Goal: Book appointment/travel/reservation

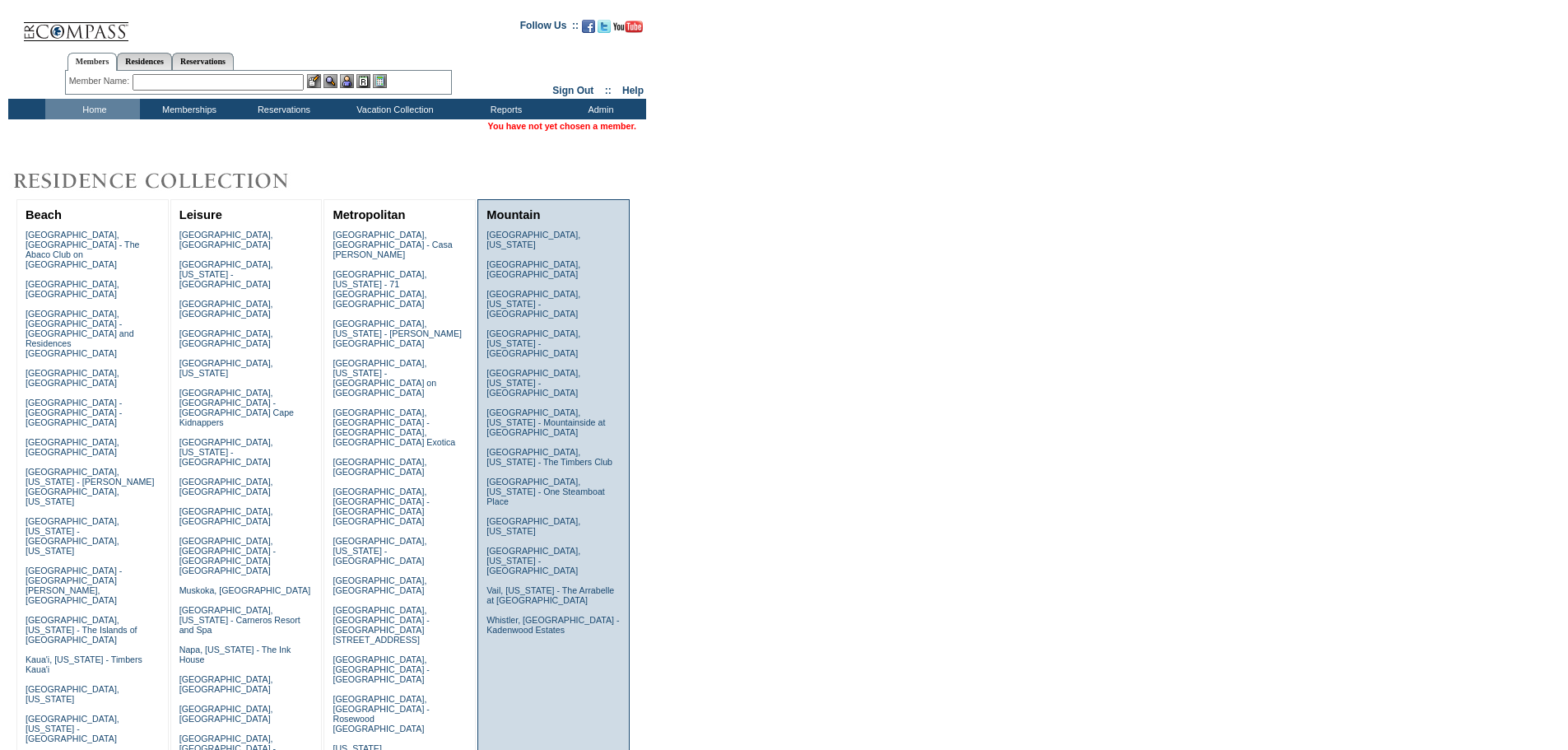
scroll to position [247, 0]
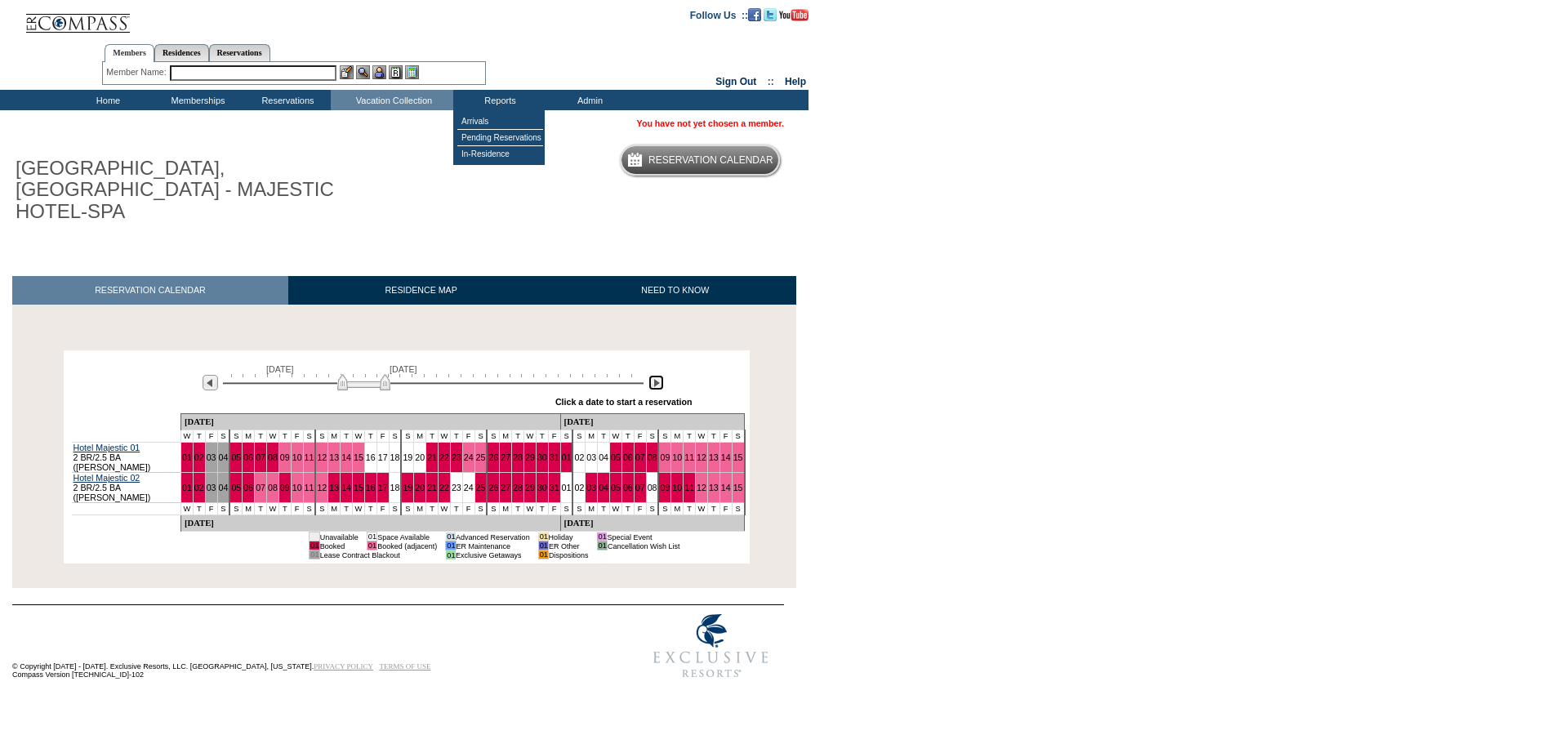
click at [659, 375] on img at bounding box center [656, 383] width 15 height 15
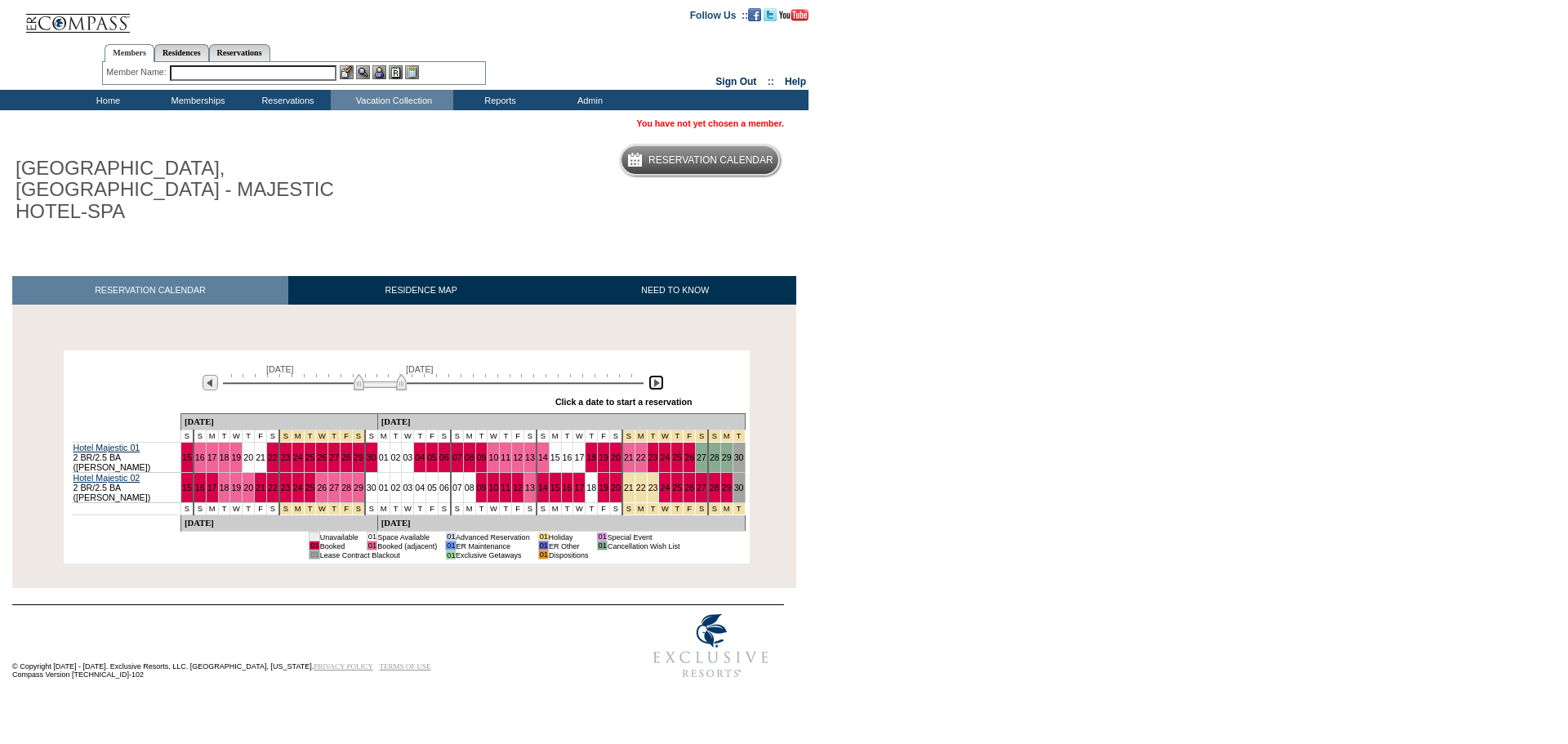
click at [396, 374] on img at bounding box center [379, 382] width 53 height 16
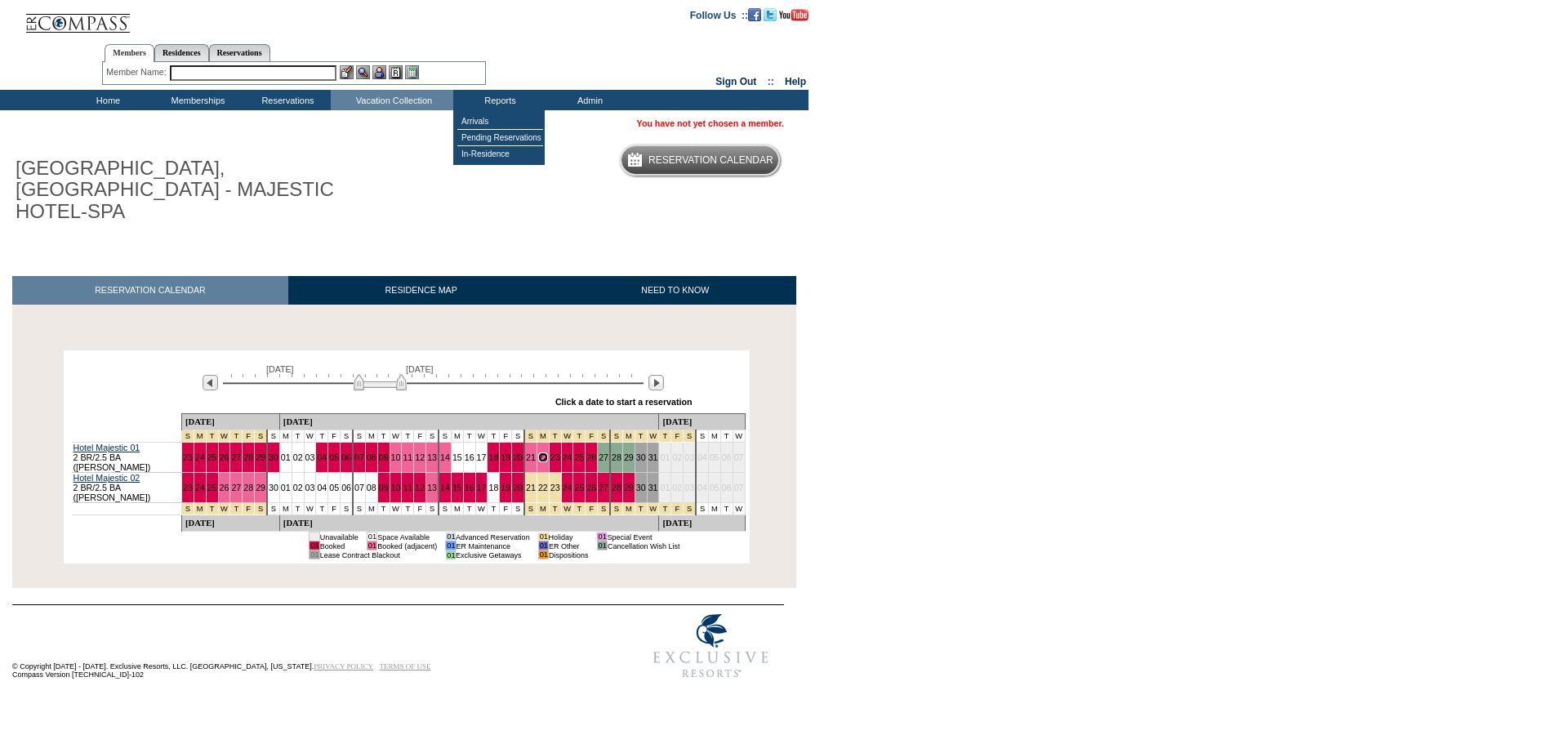
click at [386, 374] on img at bounding box center [379, 382] width 53 height 16
click at [390, 374] on img at bounding box center [379, 382] width 53 height 16
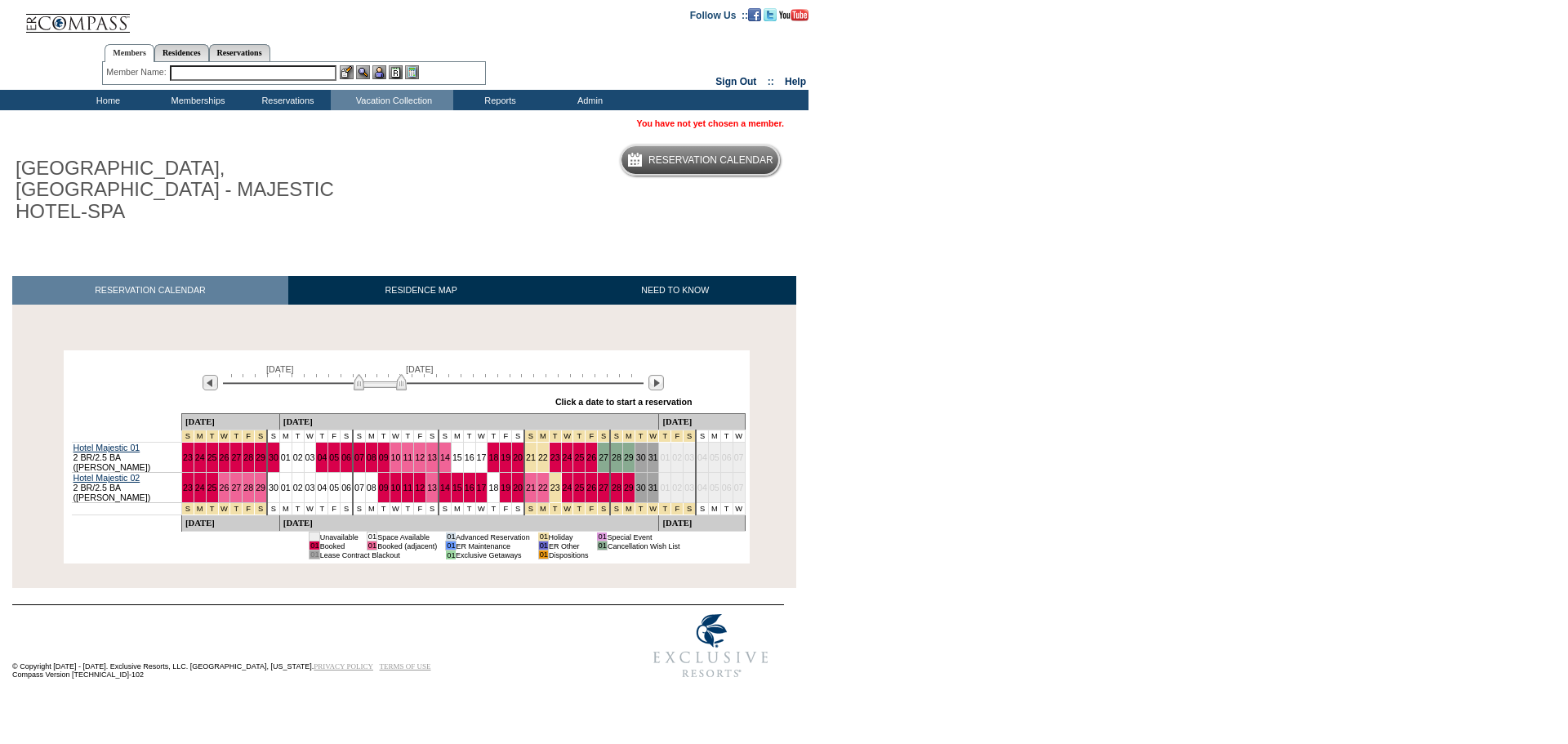
click at [390, 374] on img at bounding box center [379, 382] width 53 height 16
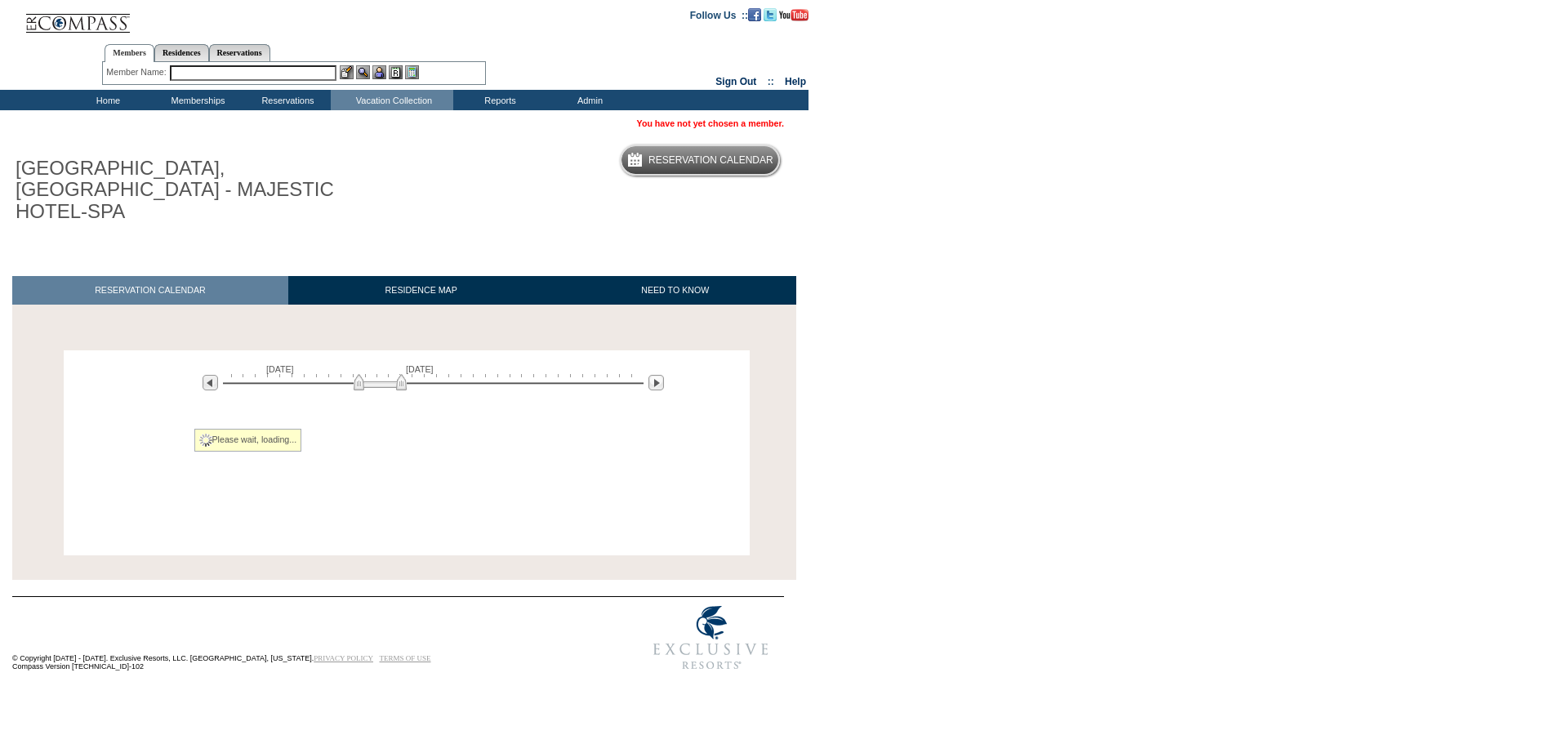
click at [390, 374] on img at bounding box center [379, 382] width 53 height 16
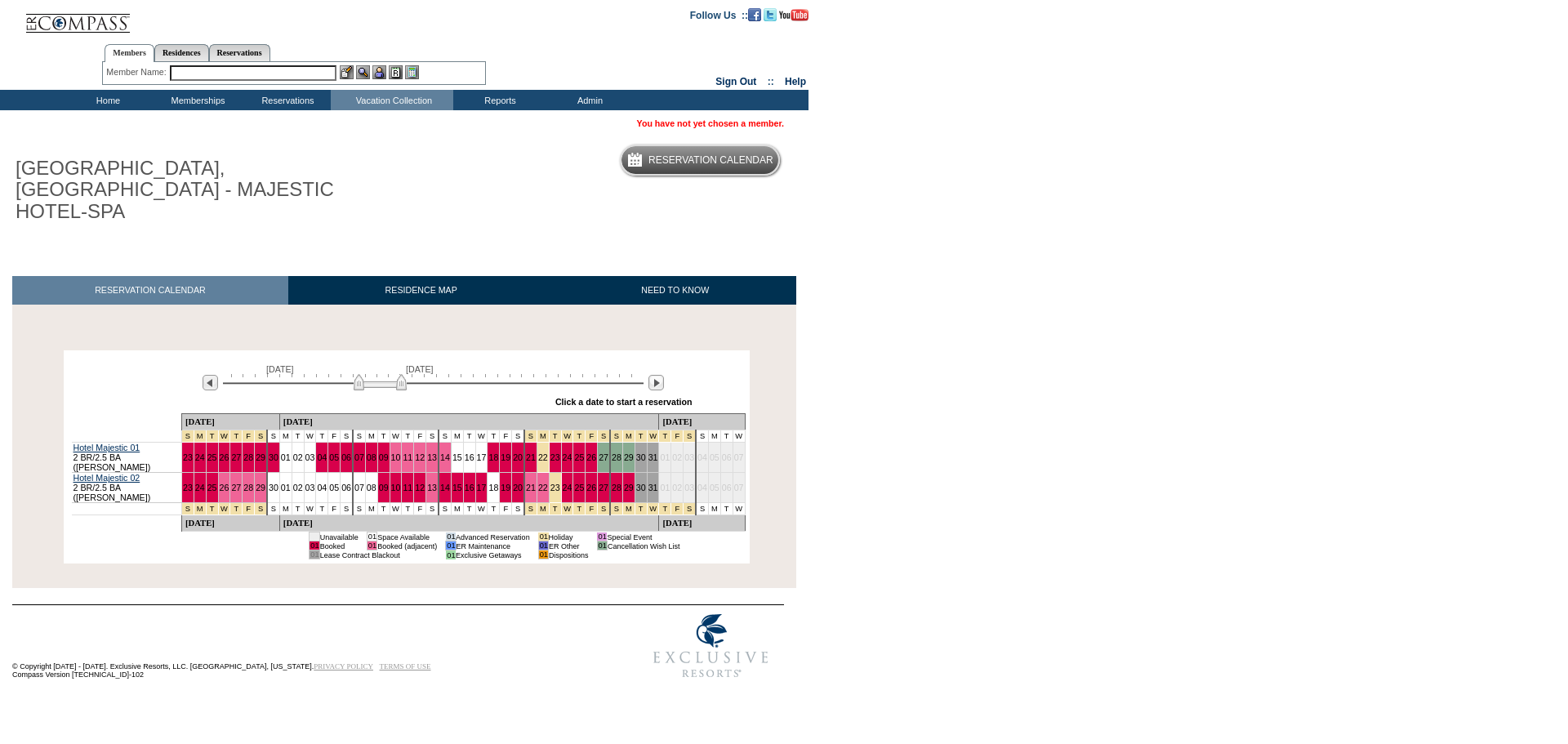
click at [390, 374] on img at bounding box center [379, 382] width 53 height 16
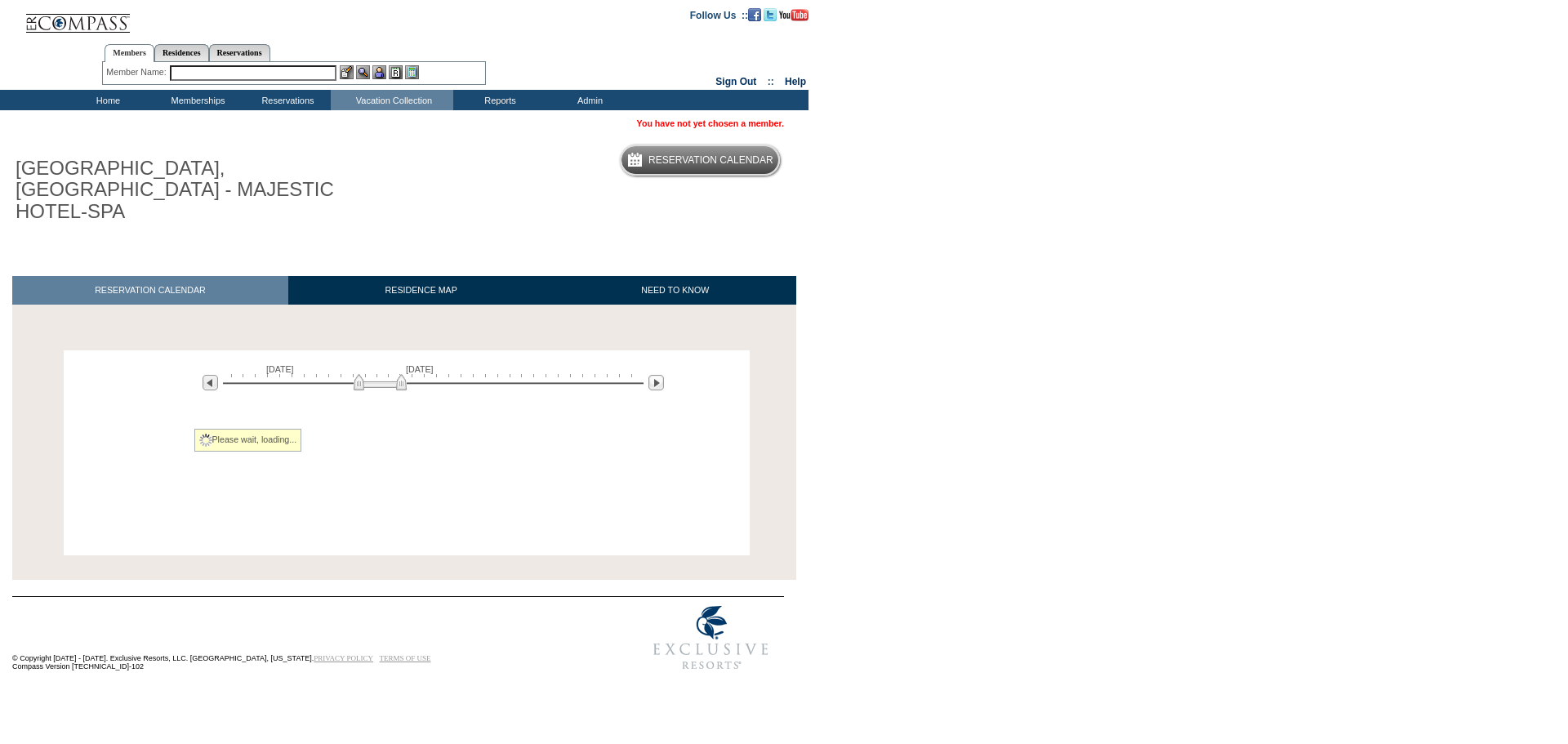
click at [390, 374] on img at bounding box center [379, 382] width 53 height 16
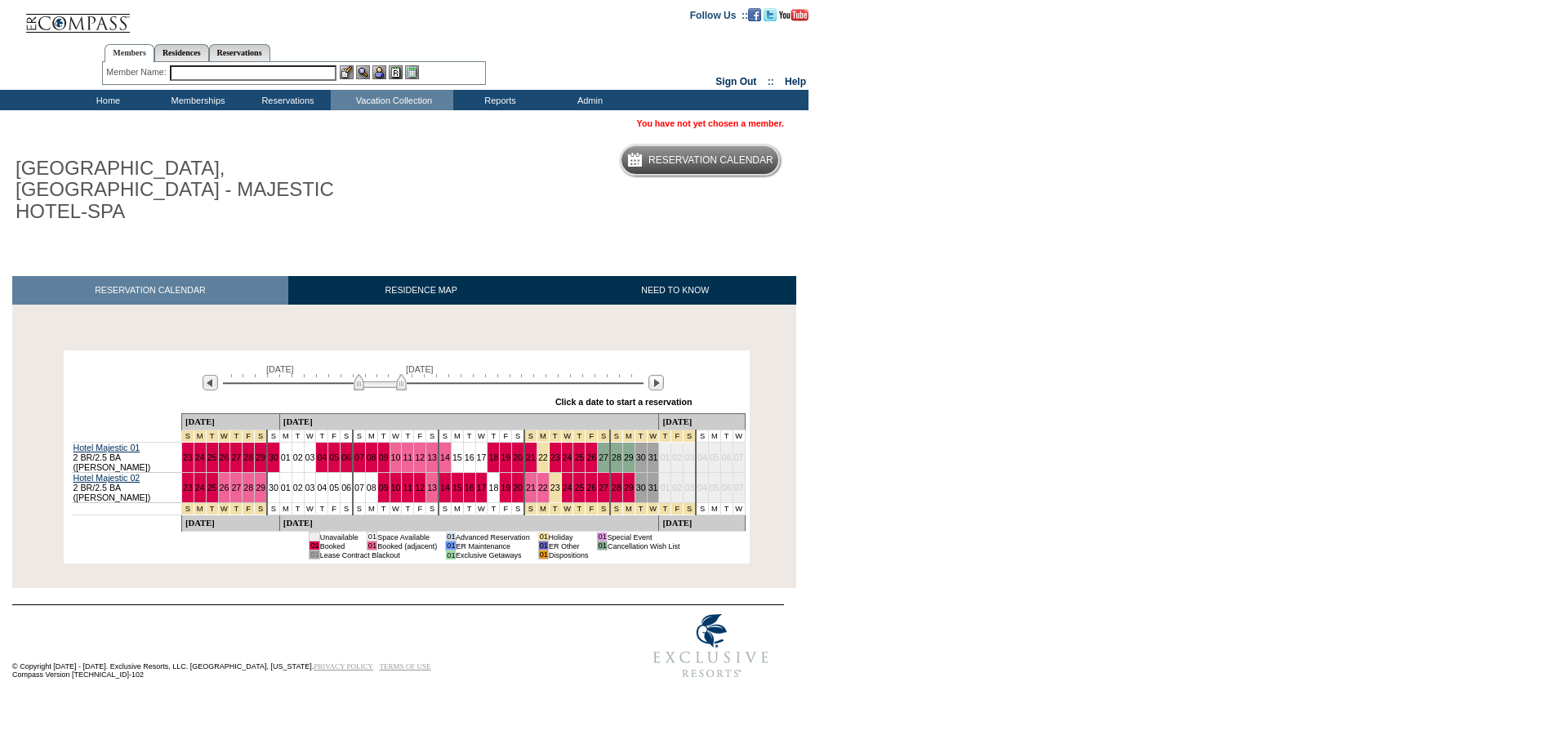
click at [1227, 400] on body "Follow Us ::" at bounding box center [784, 372] width 1568 height 744
